Goal: Task Accomplishment & Management: Use online tool/utility

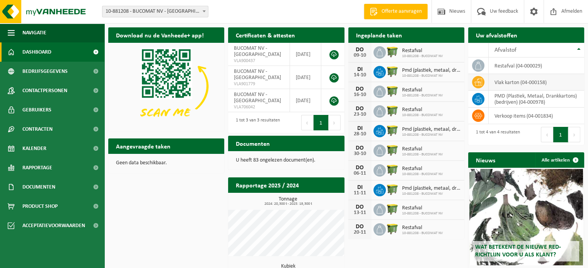
click at [508, 82] on td "vlak karton (04-000158)" at bounding box center [535, 82] width 95 height 17
click at [478, 78] on icon at bounding box center [478, 82] width 8 height 8
click at [508, 37] on h2 "Uw afvalstoffen" at bounding box center [496, 34] width 57 height 15
click at [507, 48] on span "Afvalstof" at bounding box center [505, 50] width 22 height 6
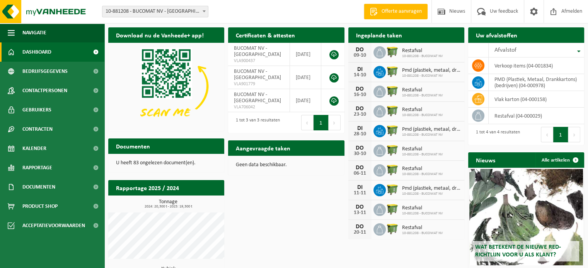
click at [29, 54] on span "Dashboard" at bounding box center [36, 51] width 29 height 19
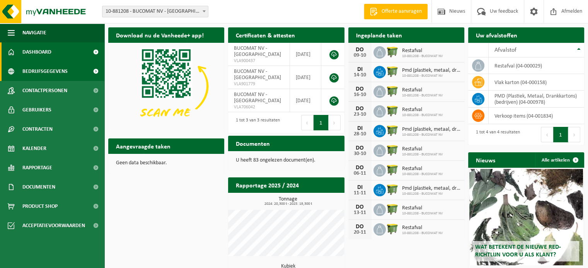
click at [50, 62] on span "Bedrijfsgegevens" at bounding box center [44, 71] width 45 height 19
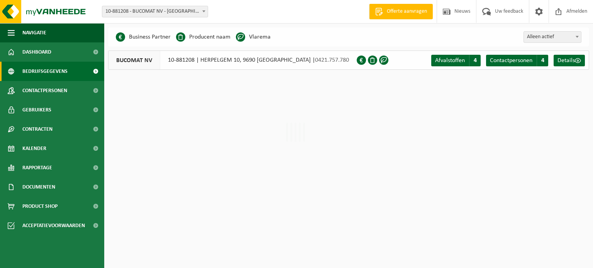
click at [53, 74] on span "Bedrijfsgegevens" at bounding box center [44, 71] width 45 height 19
click at [53, 89] on span "Contactpersonen" at bounding box center [44, 90] width 45 height 19
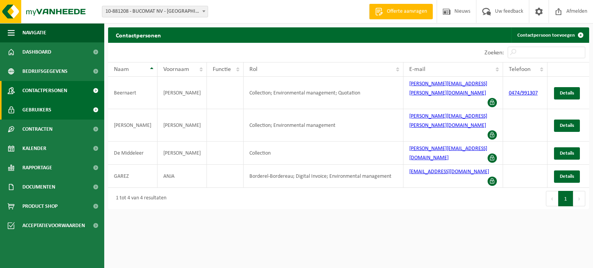
click at [52, 107] on link "Gebruikers" at bounding box center [52, 109] width 104 height 19
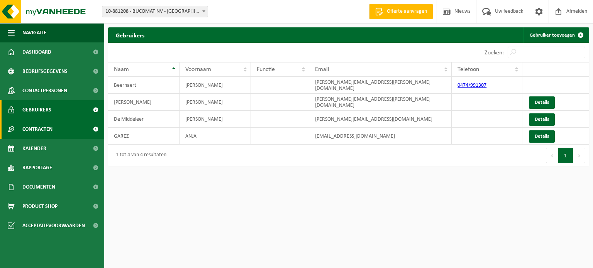
click at [57, 129] on link "Contracten" at bounding box center [52, 129] width 104 height 19
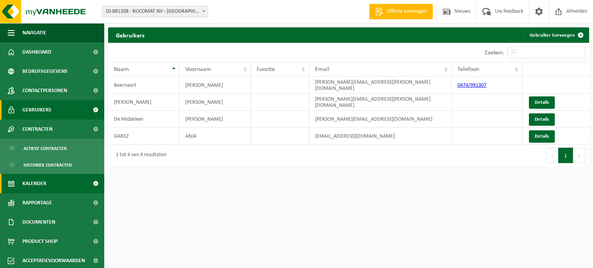
click at [36, 183] on span "Kalender" at bounding box center [34, 183] width 24 height 19
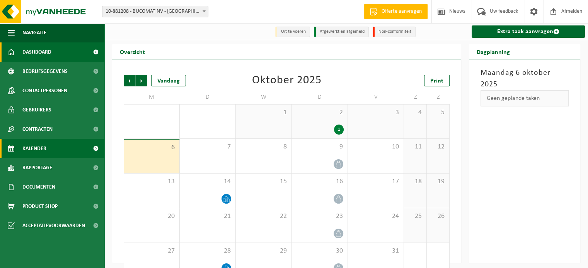
click at [32, 51] on span "Dashboard" at bounding box center [36, 51] width 29 height 19
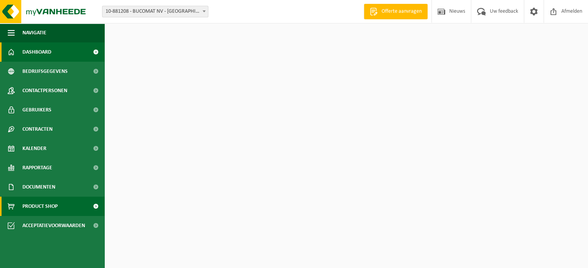
click at [39, 207] on span "Product Shop" at bounding box center [39, 206] width 35 height 19
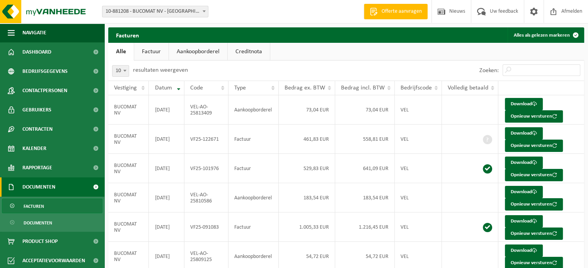
click at [36, 188] on span "Documenten" at bounding box center [38, 187] width 33 height 19
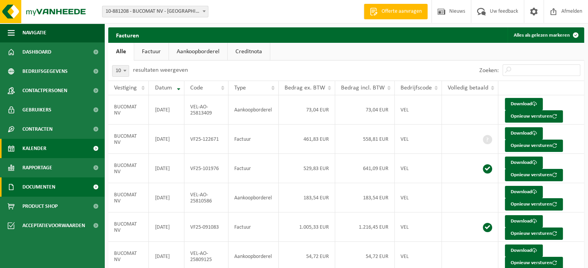
click at [42, 151] on span "Kalender" at bounding box center [34, 148] width 24 height 19
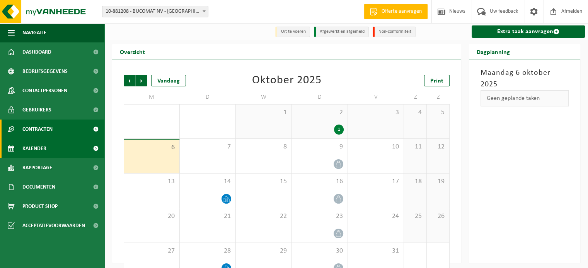
click at [54, 130] on link "Contracten" at bounding box center [52, 129] width 104 height 19
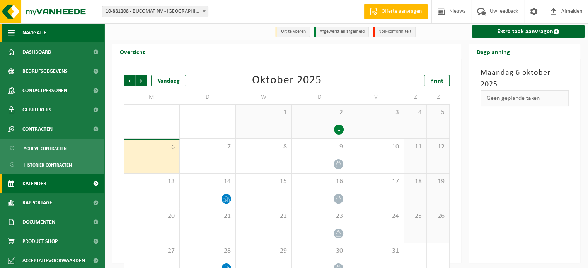
click at [14, 34] on span "button" at bounding box center [11, 32] width 7 height 19
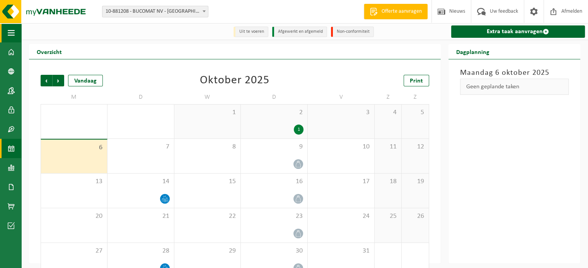
click at [5, 33] on button "Navigatie" at bounding box center [10, 32] width 21 height 19
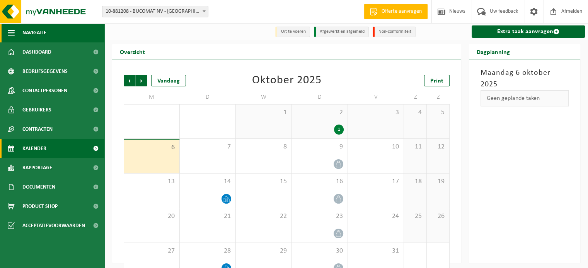
click at [42, 37] on span "Navigatie" at bounding box center [34, 32] width 24 height 19
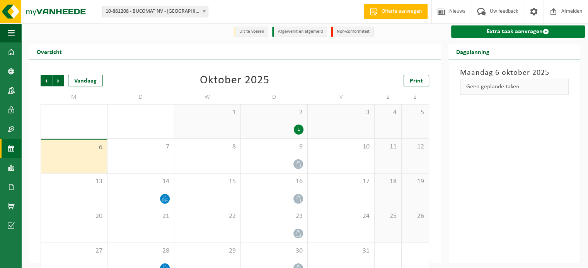
click at [518, 31] on link "Extra taak aanvragen" at bounding box center [518, 31] width 134 height 12
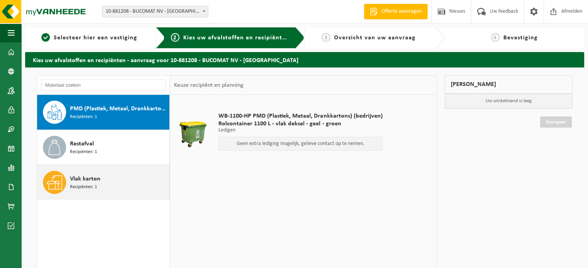
click at [91, 188] on span "Recipiënten: 1" at bounding box center [83, 187] width 27 height 7
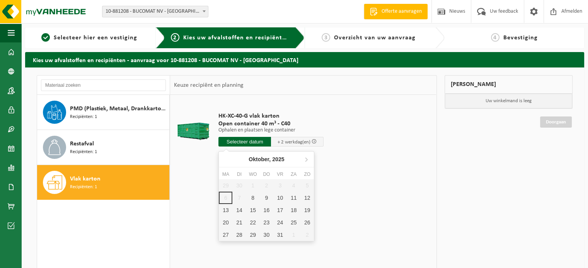
click at [259, 143] on input "text" at bounding box center [244, 142] width 53 height 10
click at [253, 197] on div "8" at bounding box center [253, 198] width 14 height 12
type input "Van 2025-10-08"
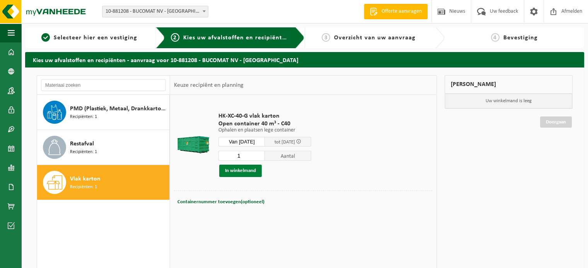
click at [240, 173] on button "In winkelmand" at bounding box center [240, 171] width 42 height 12
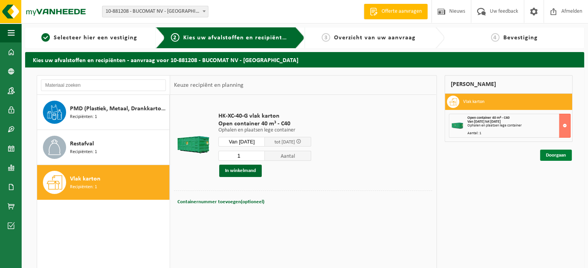
click at [557, 155] on link "Doorgaan" at bounding box center [556, 155] width 32 height 11
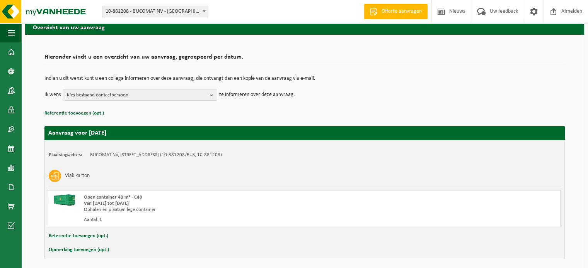
scroll to position [62, 0]
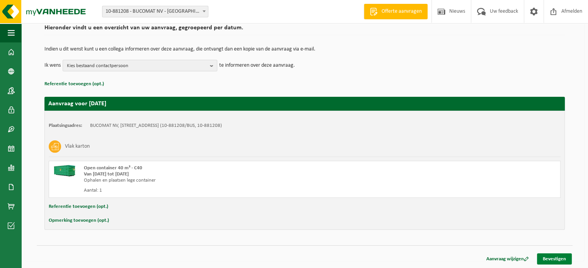
click at [554, 259] on link "Bevestigen" at bounding box center [554, 259] width 35 height 11
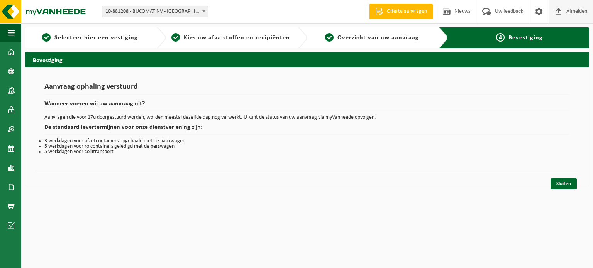
click at [570, 12] on span "Afmelden" at bounding box center [577, 11] width 25 height 23
